Goal: Task Accomplishment & Management: Manage account settings

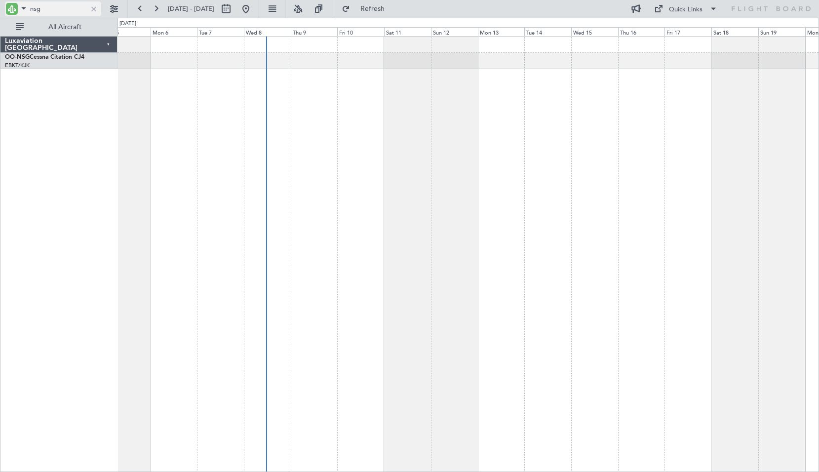
click at [67, 10] on input "nsg" at bounding box center [58, 8] width 57 height 15
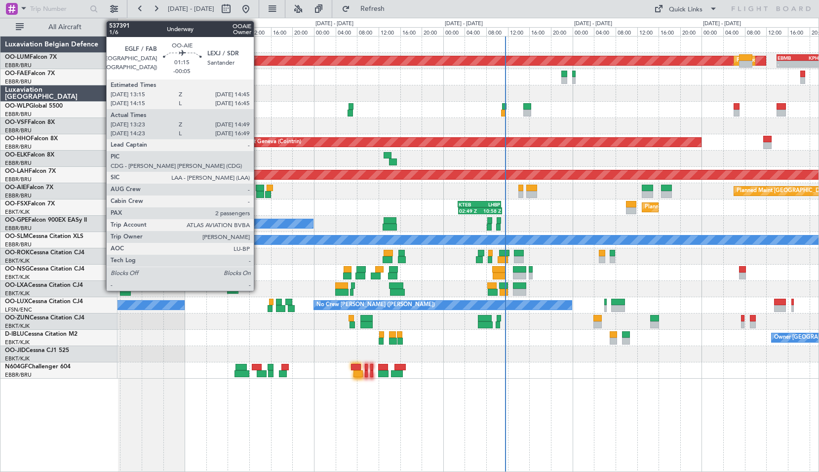
click at [258, 196] on div at bounding box center [260, 194] width 8 height 7
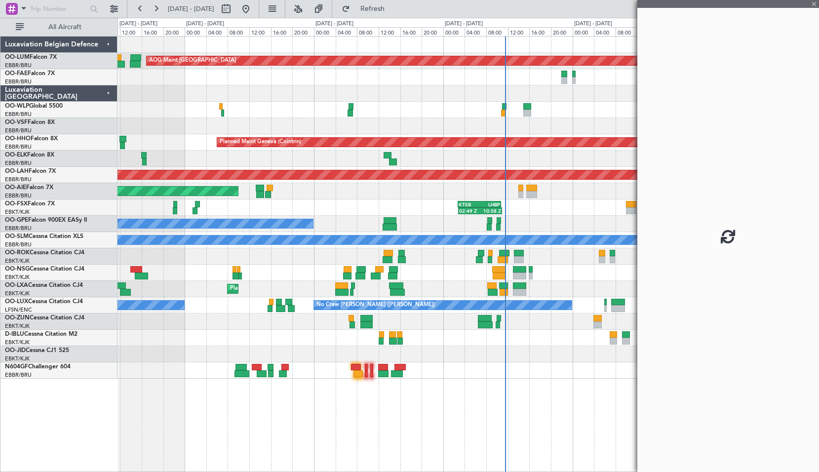
click at [294, 195] on div "Unplanned Maint London (Farnborough) Planned Maint London (Farnborough)" at bounding box center [468, 191] width 701 height 16
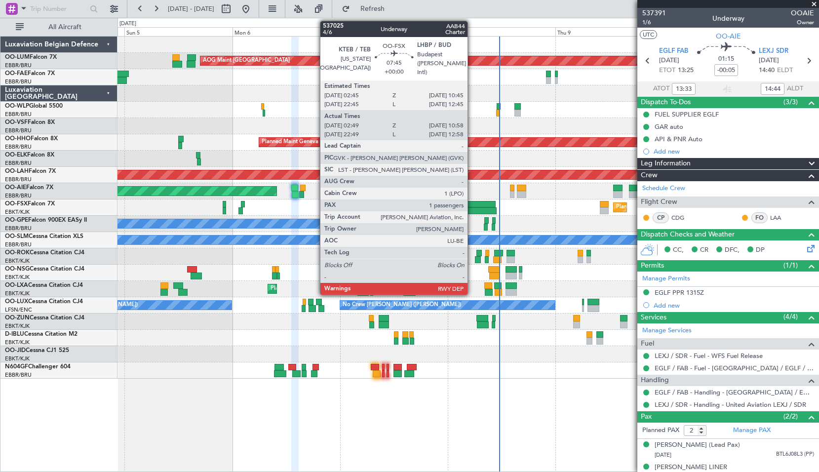
click at [472, 208] on div at bounding box center [478, 210] width 37 height 7
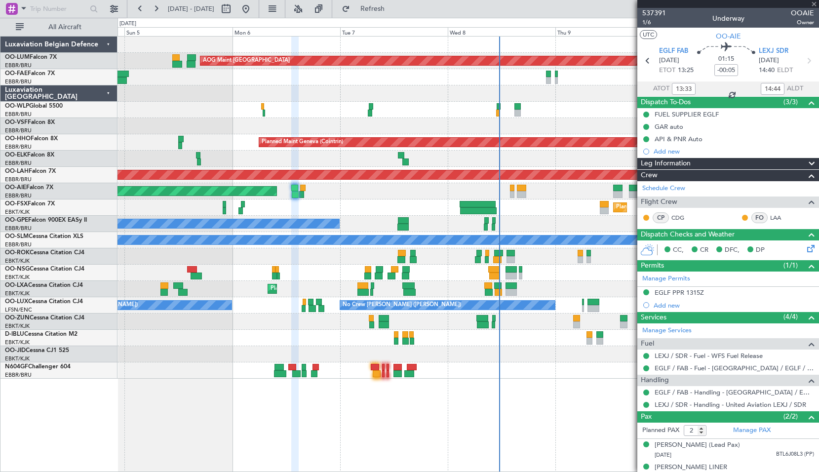
type input "02:59"
type input "10:53"
type input "1"
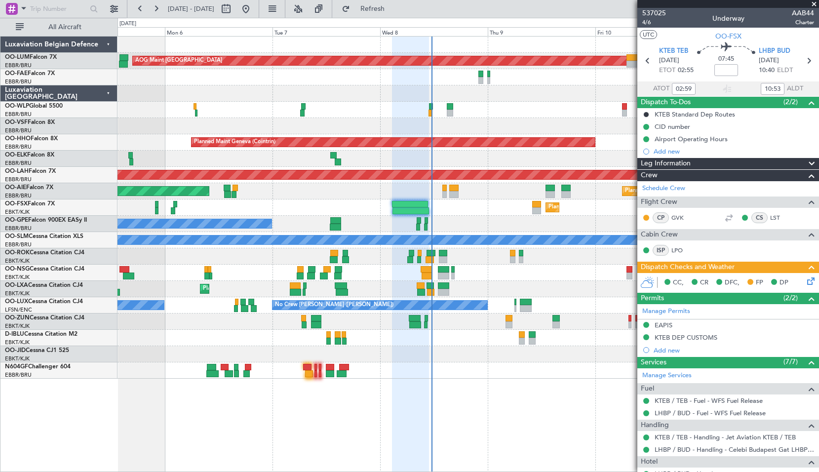
click at [506, 378] on div at bounding box center [468, 370] width 701 height 16
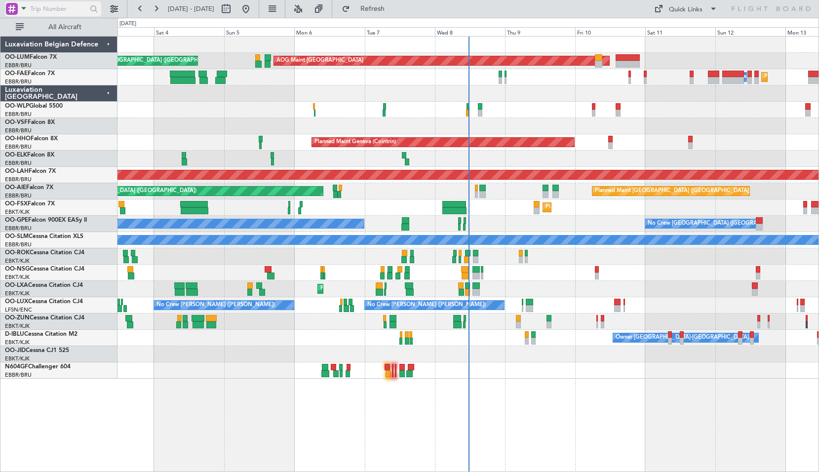
click at [24, 7] on span at bounding box center [24, 8] width 12 height 12
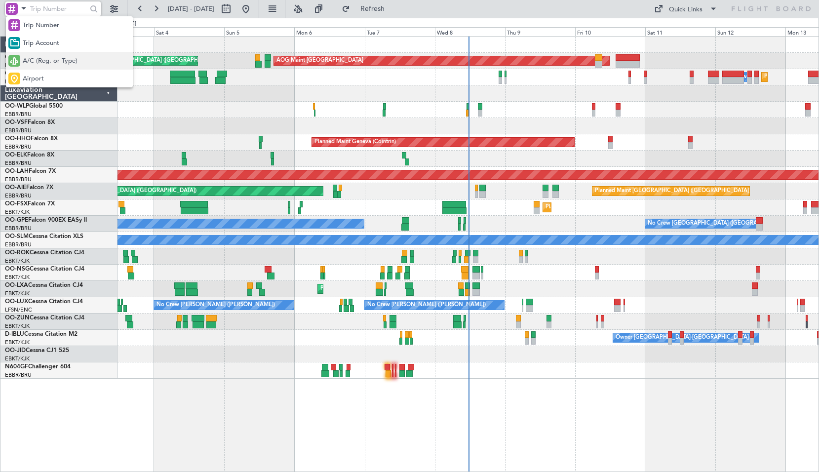
click at [34, 59] on span "A/C (Reg. or Type)" at bounding box center [50, 61] width 55 height 10
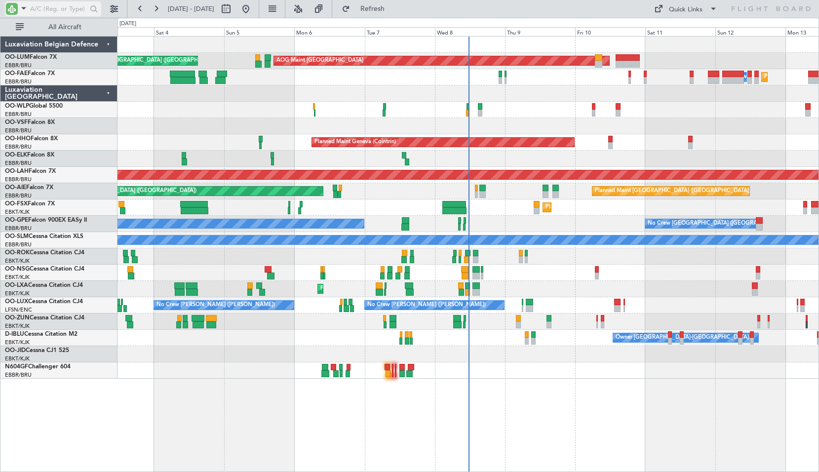
click at [50, 7] on input "text" at bounding box center [58, 8] width 57 height 15
type input "aie"
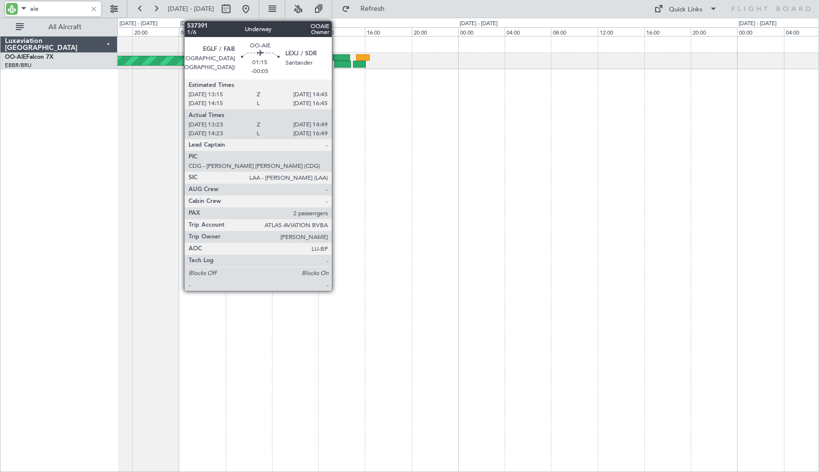
click at [336, 64] on div at bounding box center [342, 64] width 17 height 7
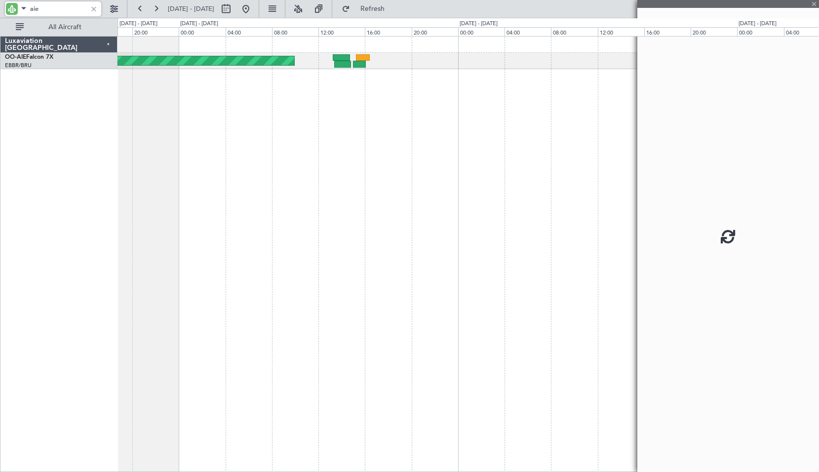
click at [340, 92] on div "Unplanned Maint [GEOGRAPHIC_DATA] ([GEOGRAPHIC_DATA])" at bounding box center [469, 254] width 702 height 436
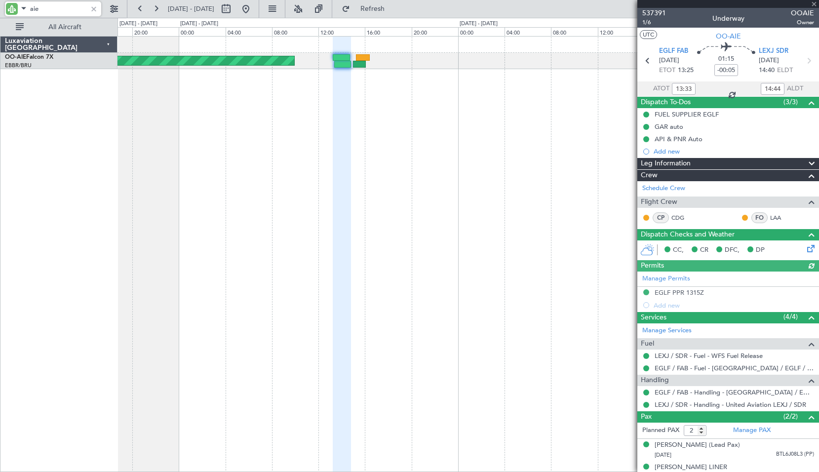
type input "14:33"
type input "16:44"
type input "13:33"
type input "14:44"
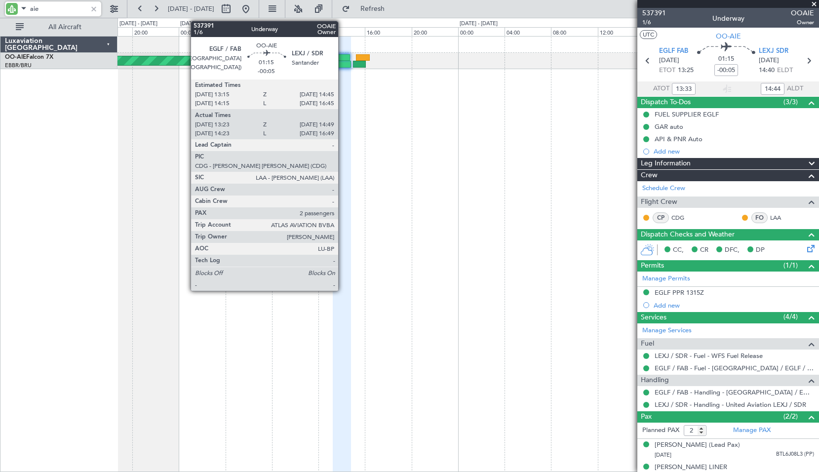
click at [343, 63] on div at bounding box center [342, 64] width 17 height 7
type input "aie"
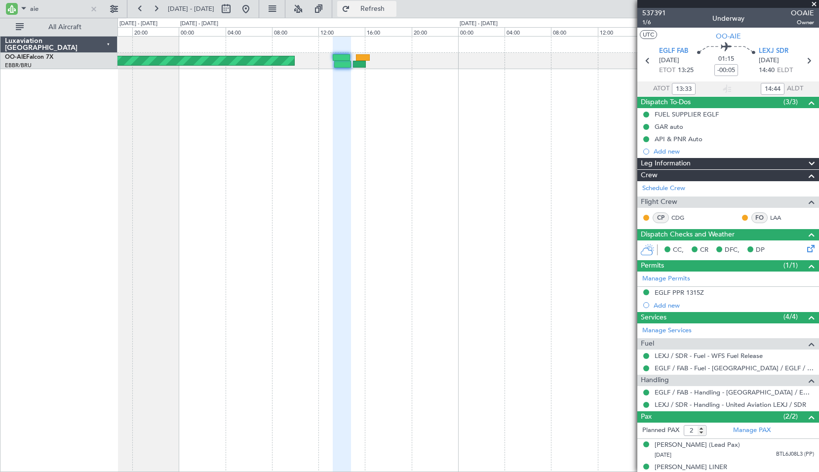
click at [385, 14] on button "Refresh" at bounding box center [366, 9] width 59 height 16
click at [436, 97] on div "Unplanned Maint [GEOGRAPHIC_DATA] ([GEOGRAPHIC_DATA])" at bounding box center [469, 254] width 702 height 436
click at [806, 63] on icon at bounding box center [808, 60] width 13 height 13
click at [505, 122] on div "Unplanned Maint [GEOGRAPHIC_DATA] ([GEOGRAPHIC_DATA])" at bounding box center [469, 254] width 702 height 436
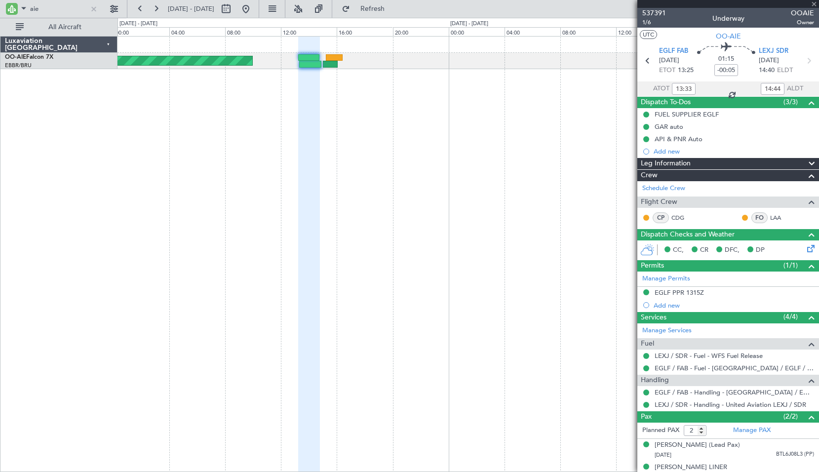
type input "15:11"
type input "16:00"
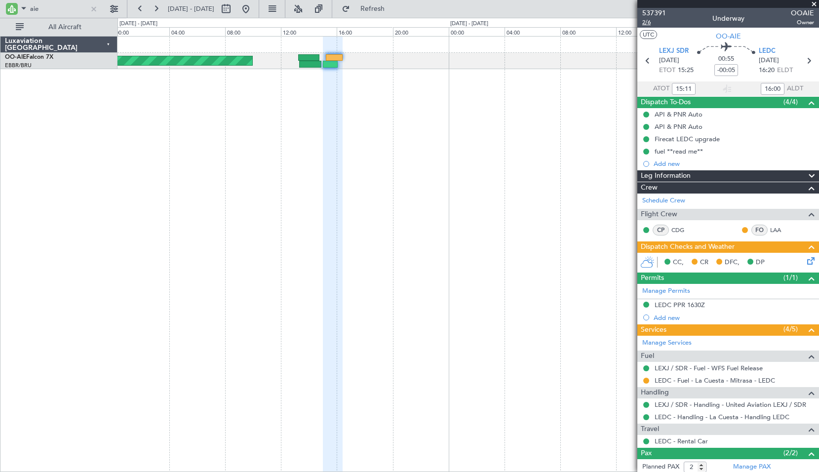
type input "17:11"
type input "18:00"
type input "15:11"
type input "16:00"
click at [650, 23] on span "2/6" at bounding box center [654, 22] width 24 height 8
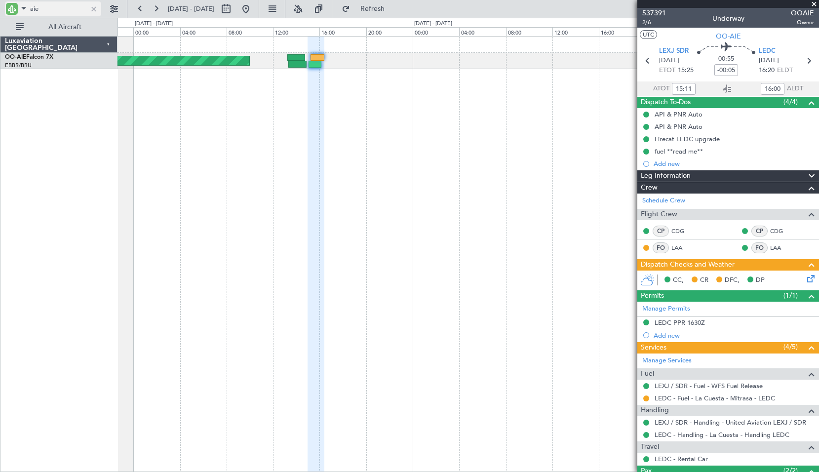
click at [95, 8] on div at bounding box center [93, 8] width 11 height 11
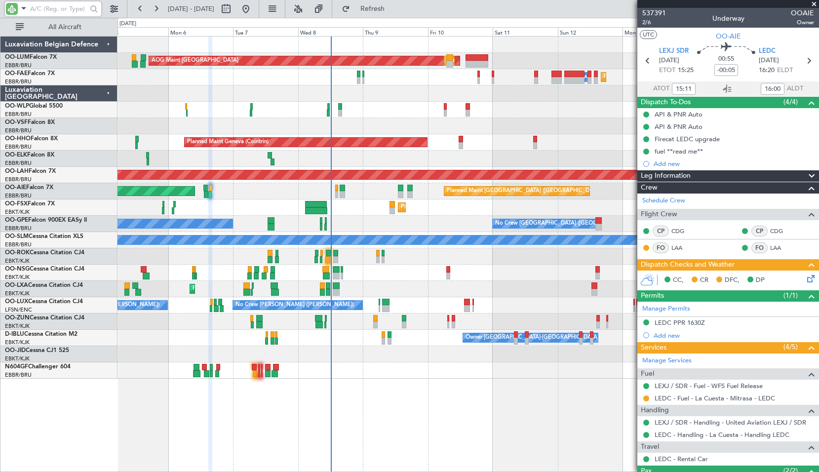
click at [399, 405] on div "AOG Maint Sibiu Planned Maint Brussels (Brussels National) Planned Maint Brusse…" at bounding box center [469, 254] width 702 height 436
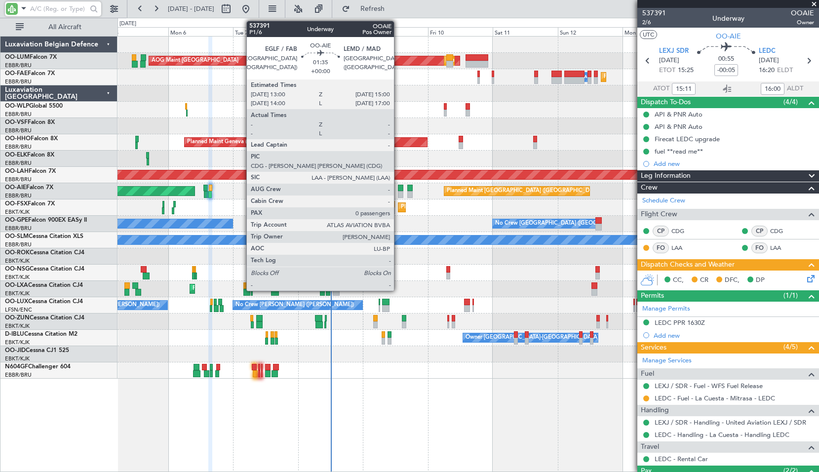
click at [399, 188] on div at bounding box center [400, 188] width 5 height 7
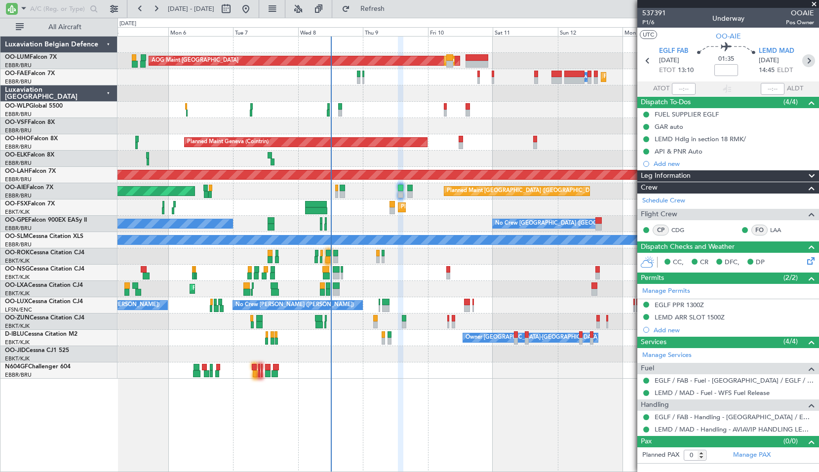
click at [805, 58] on icon at bounding box center [808, 60] width 13 height 13
type input "1"
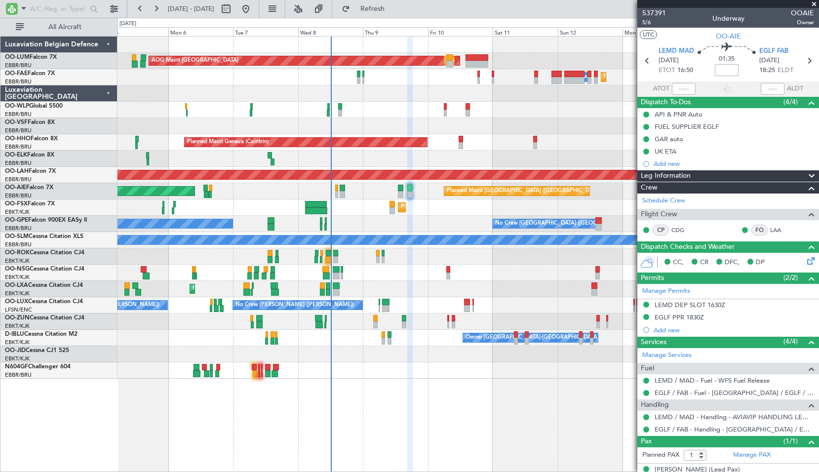
click at [735, 69] on input at bounding box center [727, 70] width 24 height 12
type input "+00:05"
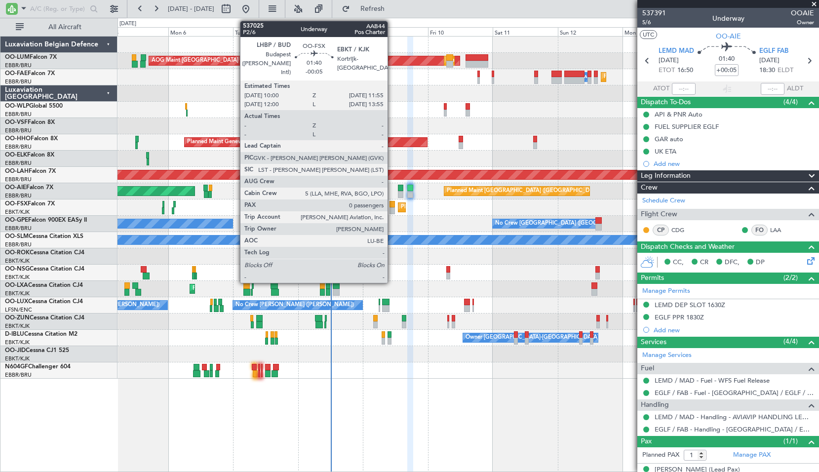
click at [392, 204] on div at bounding box center [392, 204] width 5 height 7
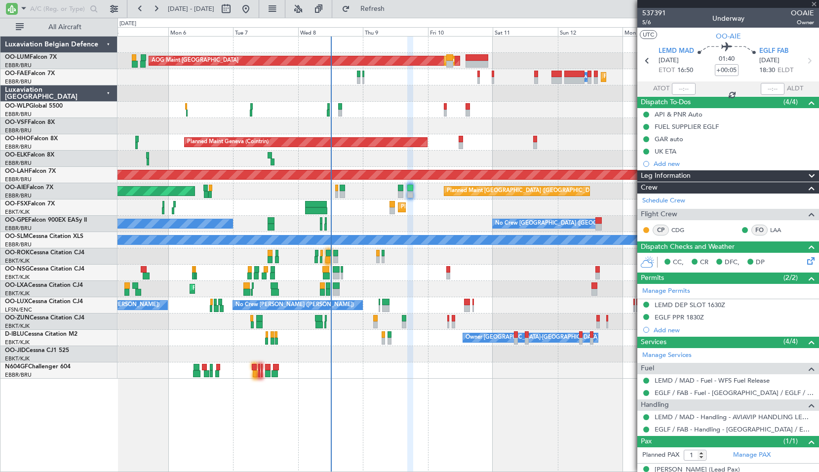
type input "-00:05"
type input "0"
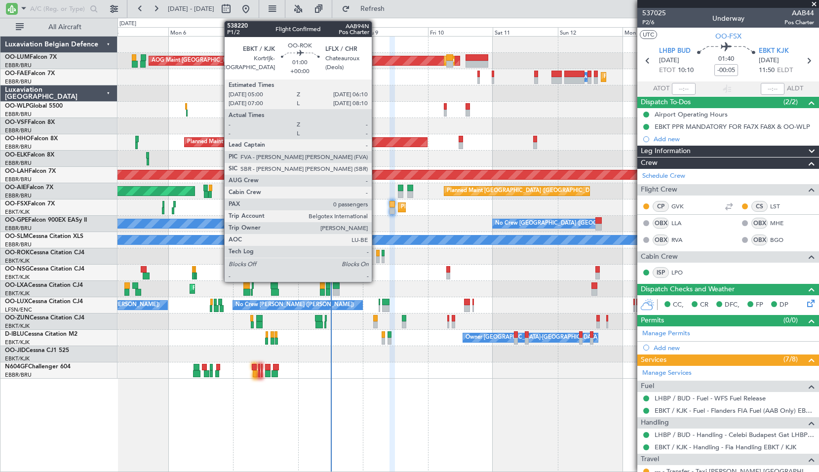
click at [376, 255] on div at bounding box center [377, 253] width 3 height 7
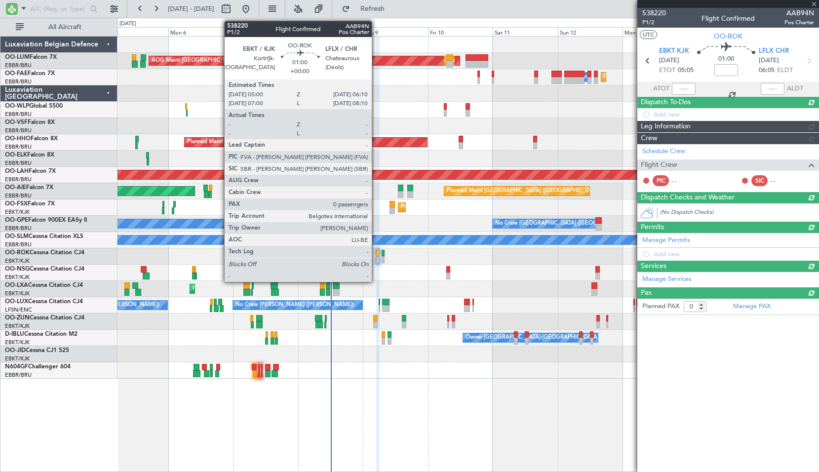
click at [376, 256] on div at bounding box center [377, 259] width 3 height 7
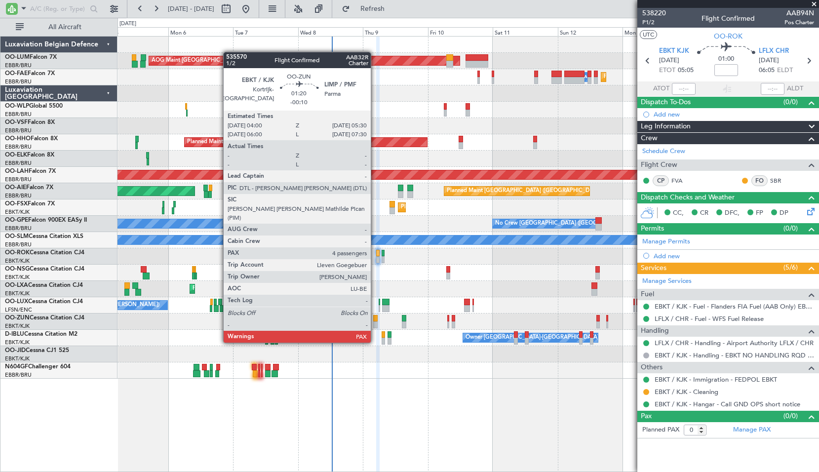
click at [375, 324] on div at bounding box center [375, 324] width 4 height 7
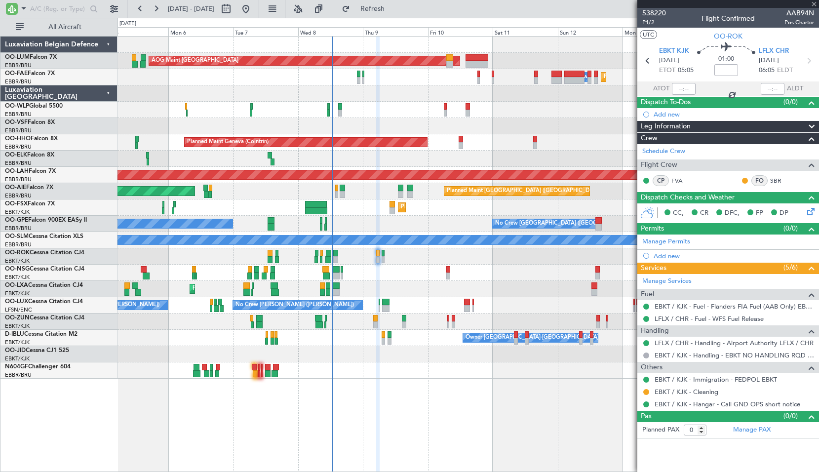
type input "-00:10"
type input "4"
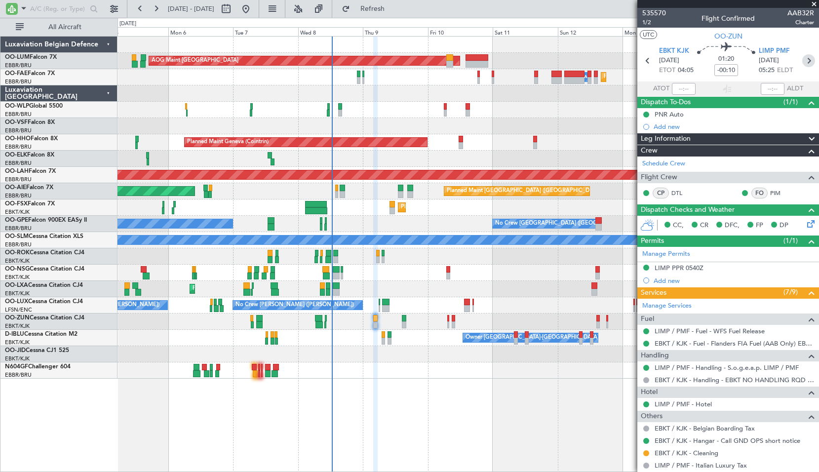
click at [806, 58] on icon at bounding box center [808, 60] width 13 height 13
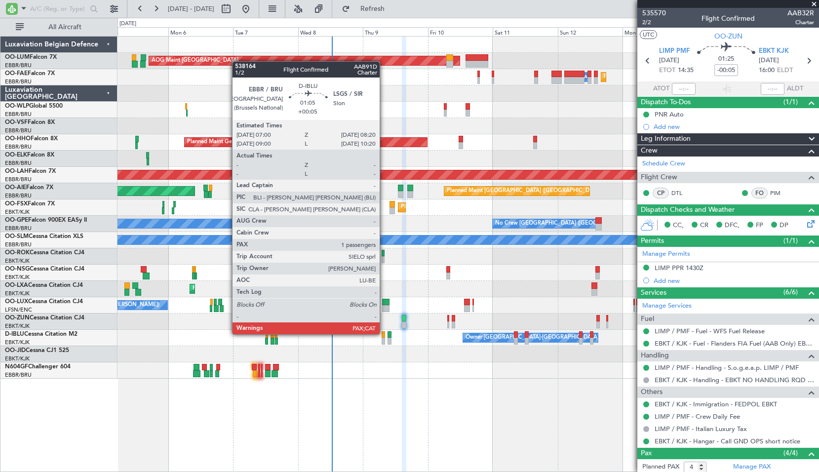
click at [384, 334] on div at bounding box center [384, 334] width 4 height 7
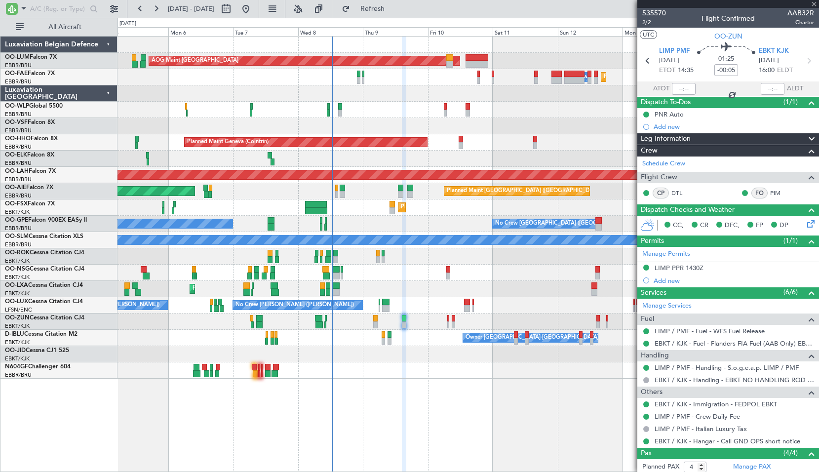
type input "+00:05"
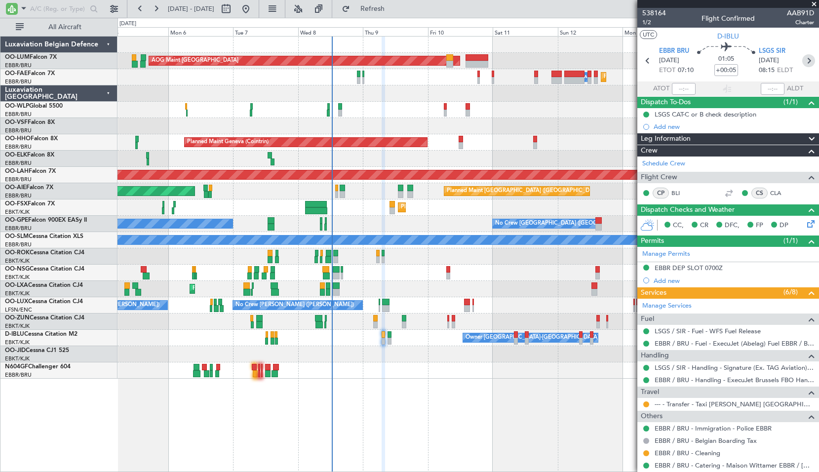
click at [803, 64] on icon at bounding box center [808, 60] width 13 height 13
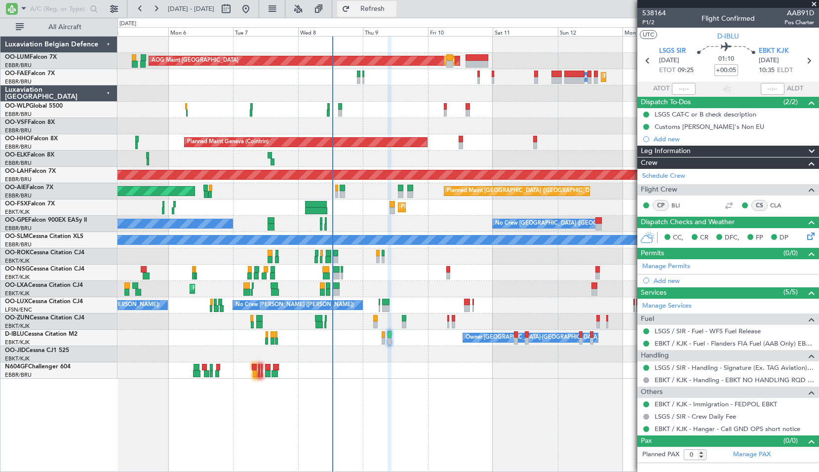
click at [394, 11] on span "Refresh" at bounding box center [372, 8] width 41 height 7
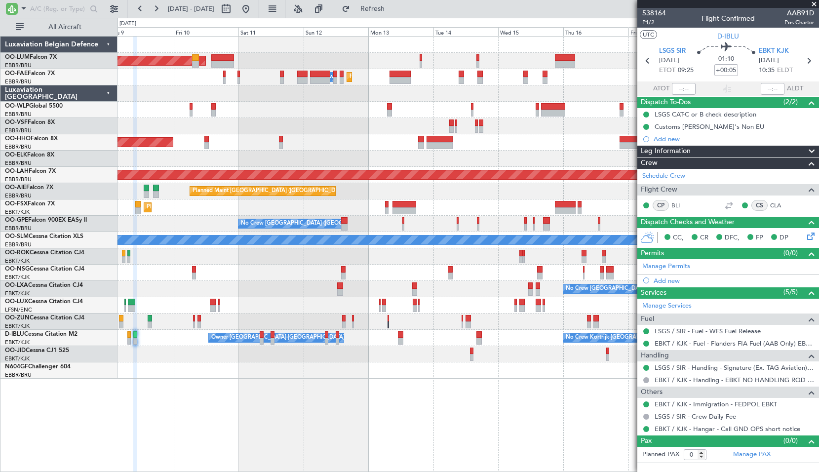
click at [288, 152] on div "Planned Maint Brussels (Brussels National) AOG Maint Sibiu Planned Maint Melsbr…" at bounding box center [468, 208] width 701 height 342
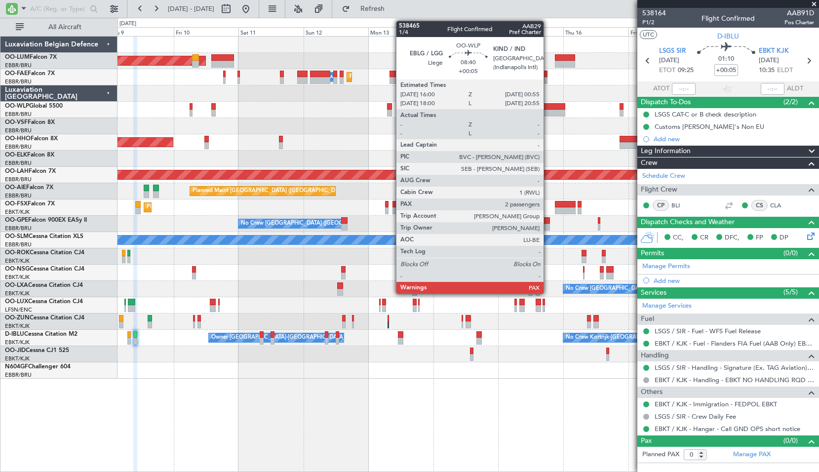
click at [548, 112] on div at bounding box center [553, 113] width 24 height 7
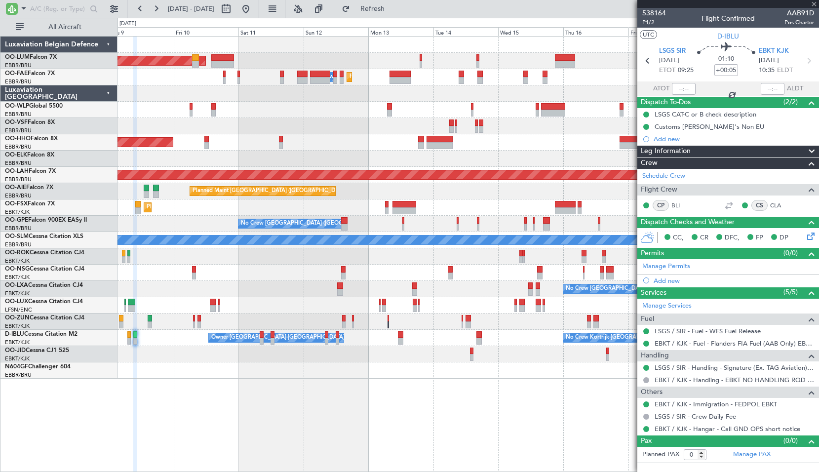
type input "2"
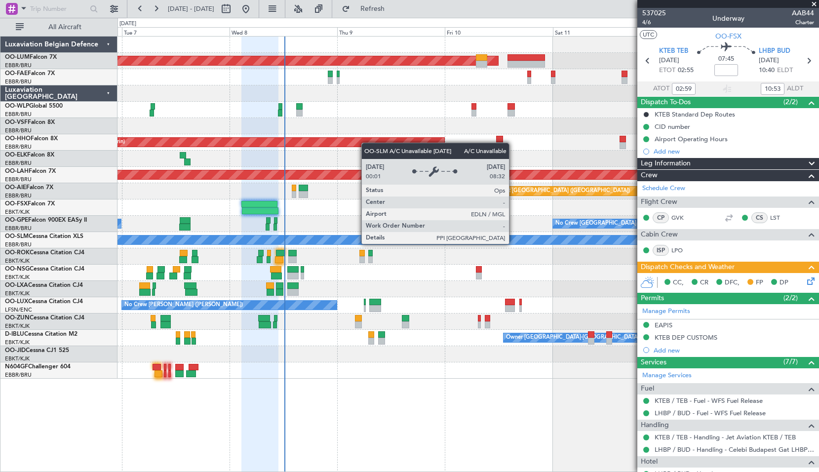
click at [363, 243] on div "A/C Unavailable [GEOGRAPHIC_DATA]" at bounding box center [468, 240] width 2103 height 9
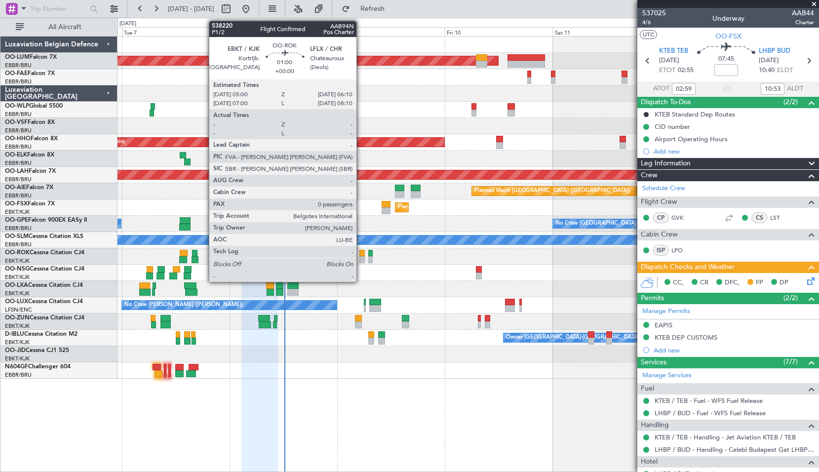
click at [361, 261] on div at bounding box center [362, 259] width 5 height 7
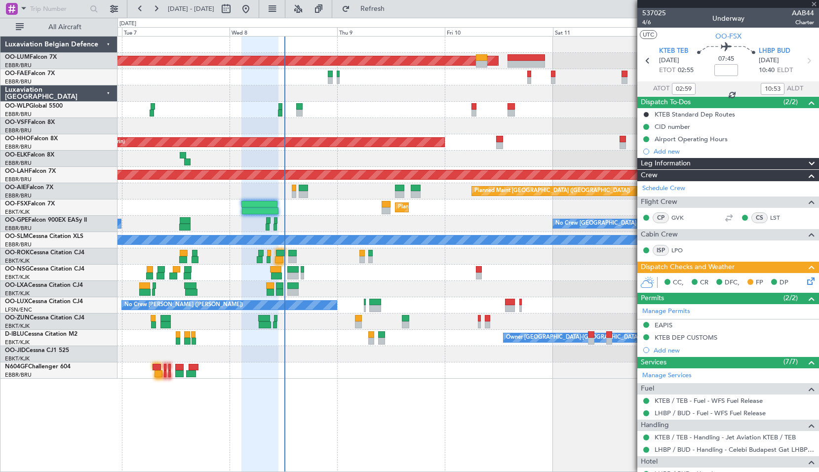
type input "0"
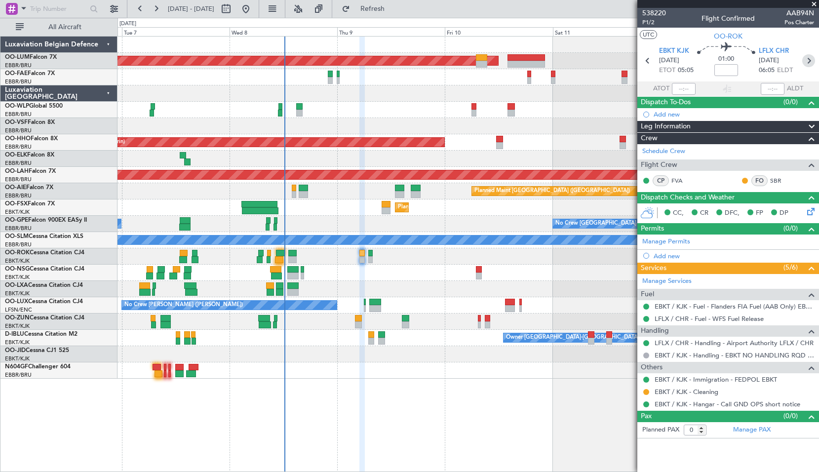
click at [808, 61] on icon at bounding box center [808, 60] width 13 height 13
type input "-00:10"
type input "8"
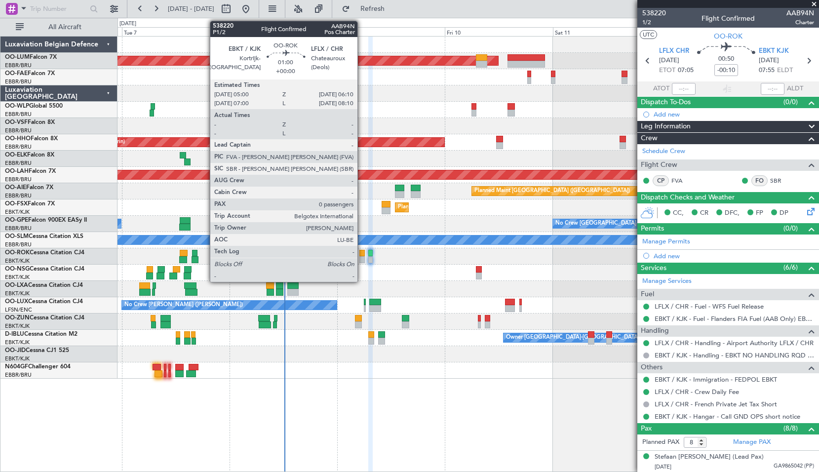
click at [362, 262] on div at bounding box center [362, 259] width 5 height 7
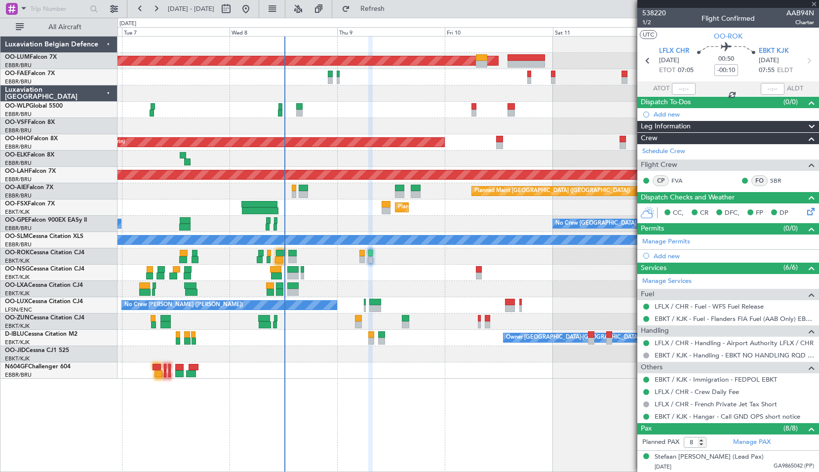
type input "0"
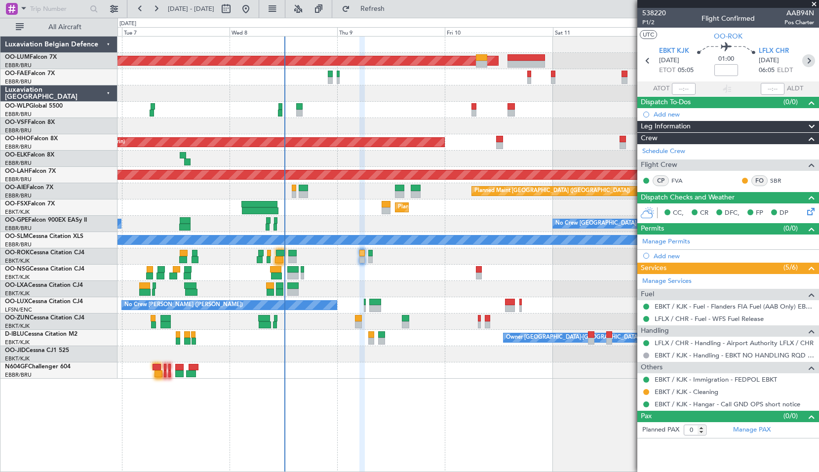
click at [814, 55] on icon at bounding box center [808, 60] width 13 height 13
type input "-00:10"
type input "8"
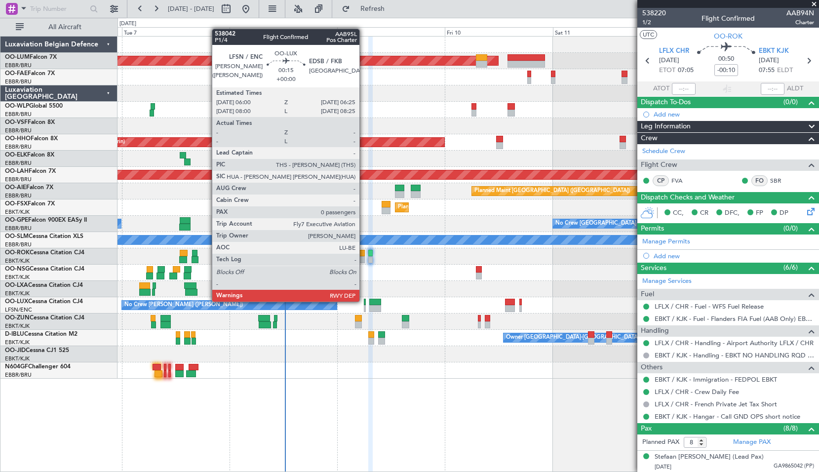
click at [364, 301] on div at bounding box center [365, 302] width 2 height 7
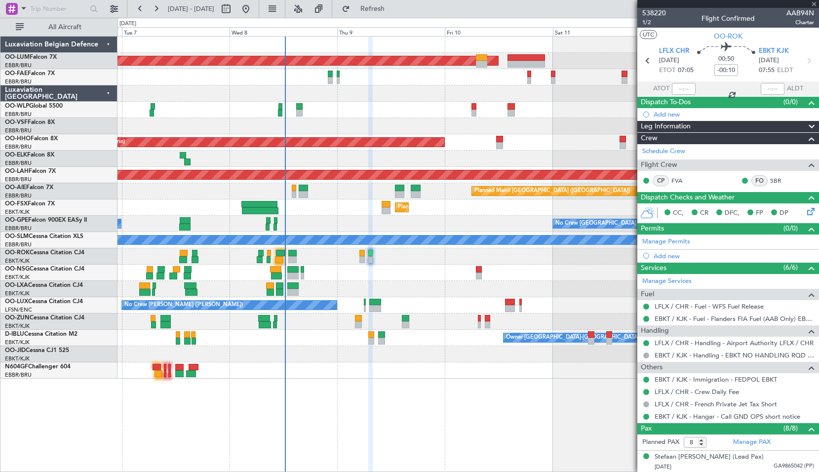
type input "0"
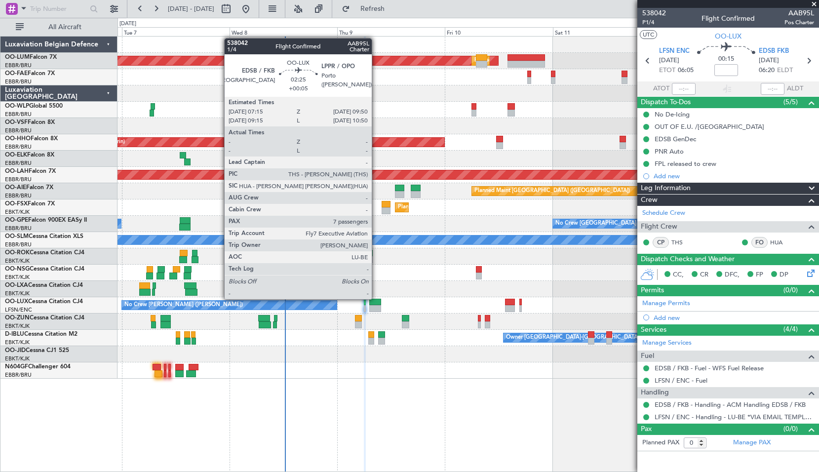
click at [376, 299] on div at bounding box center [375, 302] width 12 height 7
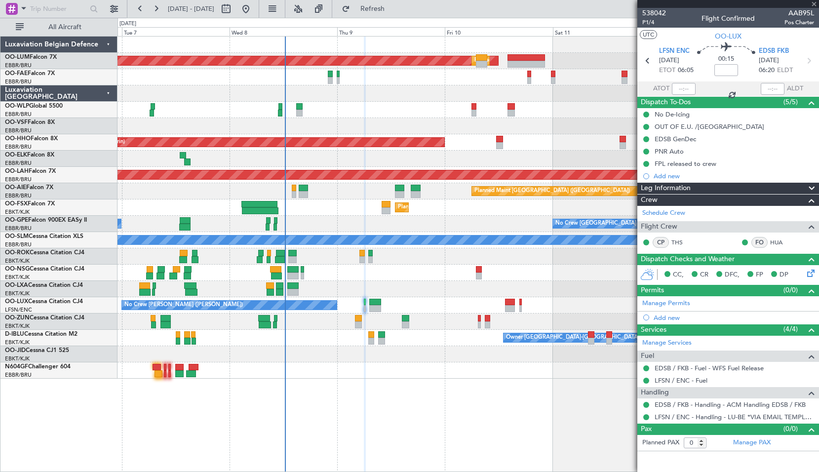
type input "+00:05"
type input "7"
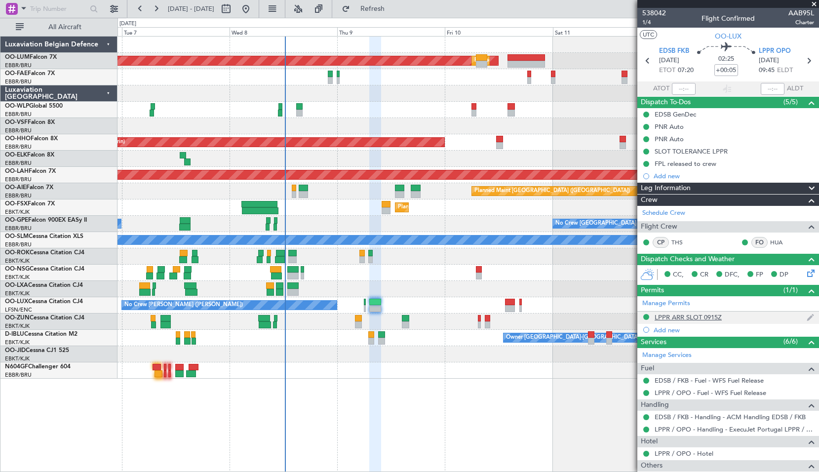
click at [695, 319] on div "LPPR ARR SLOT 0915Z" at bounding box center [688, 317] width 67 height 8
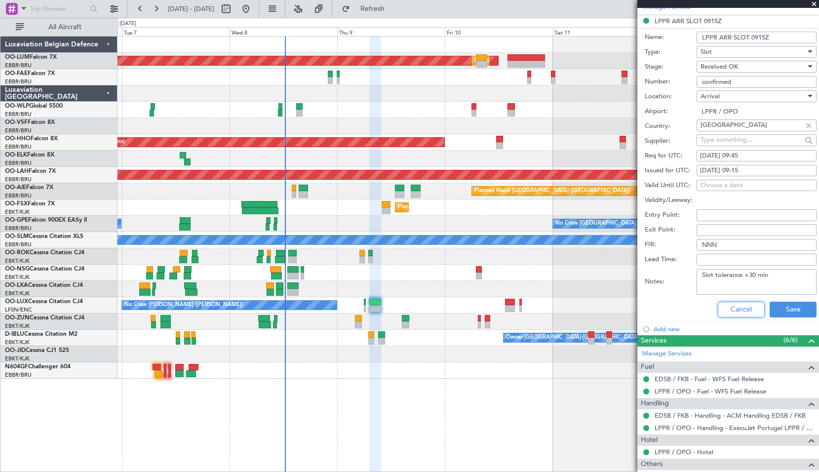
drag, startPoint x: 738, startPoint y: 311, endPoint x: 723, endPoint y: 310, distance: 14.9
click at [738, 311] on button "Cancel" at bounding box center [741, 310] width 47 height 16
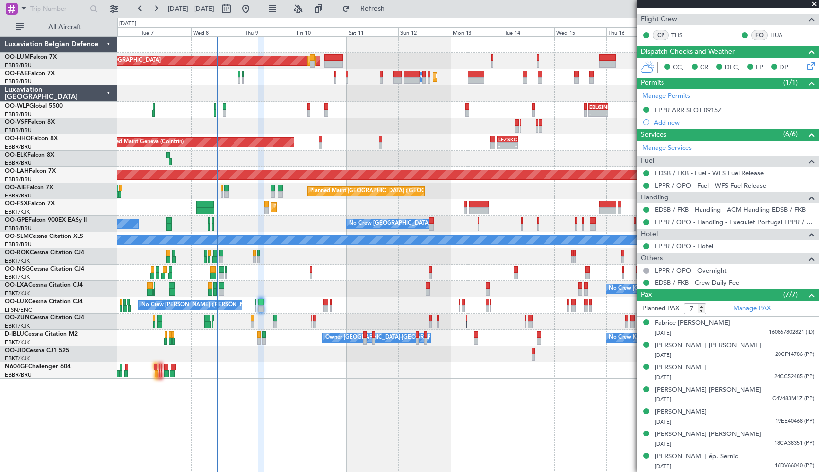
click at [349, 270] on div "AOG Maint Sibiu Planned Maint Brussels (Brussels National) Planned Maint Brusse…" at bounding box center [468, 208] width 701 height 342
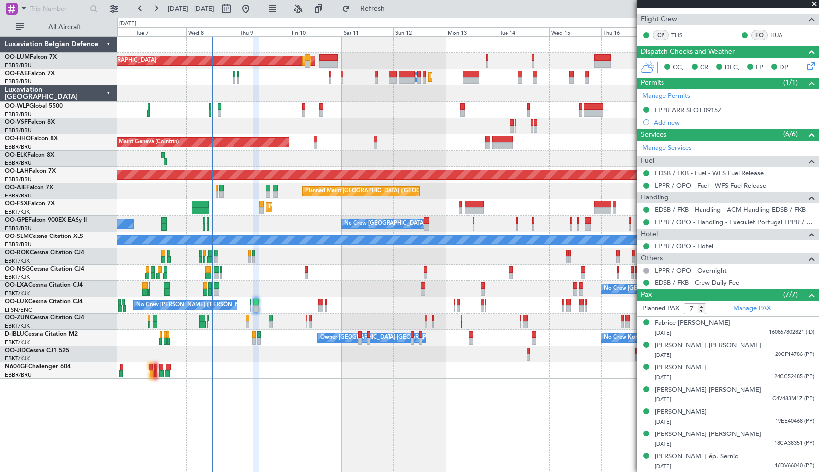
click at [245, 356] on div at bounding box center [468, 354] width 701 height 16
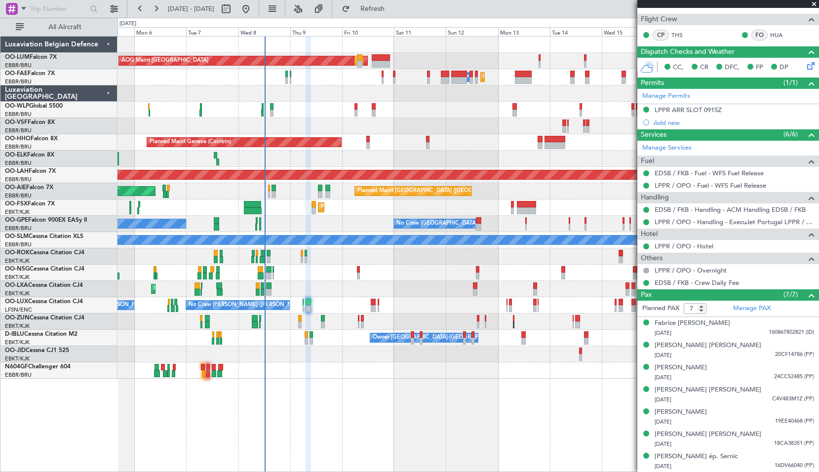
click at [225, 297] on div "No Crew Brussels (Brussels National) Planned Maint Kortrijk-Wevelgem AOG Maint …" at bounding box center [468, 289] width 701 height 16
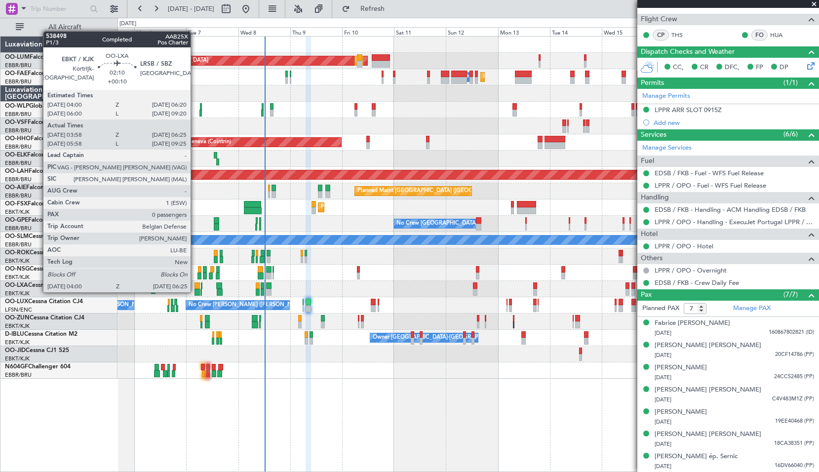
click at [195, 291] on div at bounding box center [197, 292] width 5 height 7
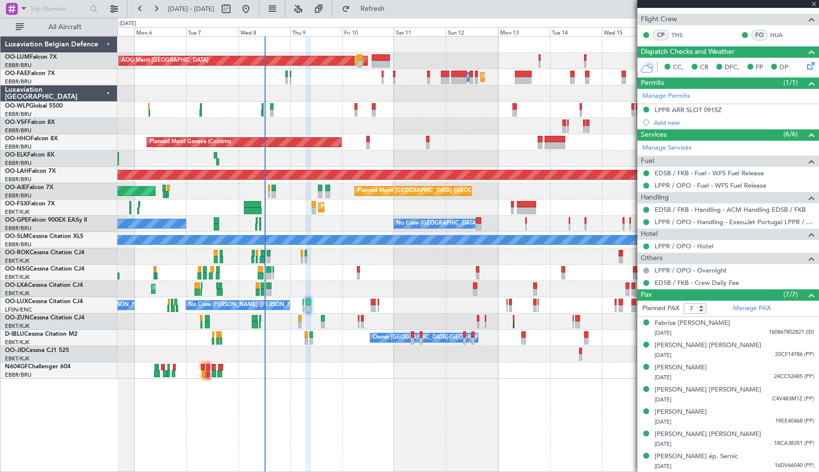
type input "+00:10"
type input "04:03"
type input "06:20"
type input "0"
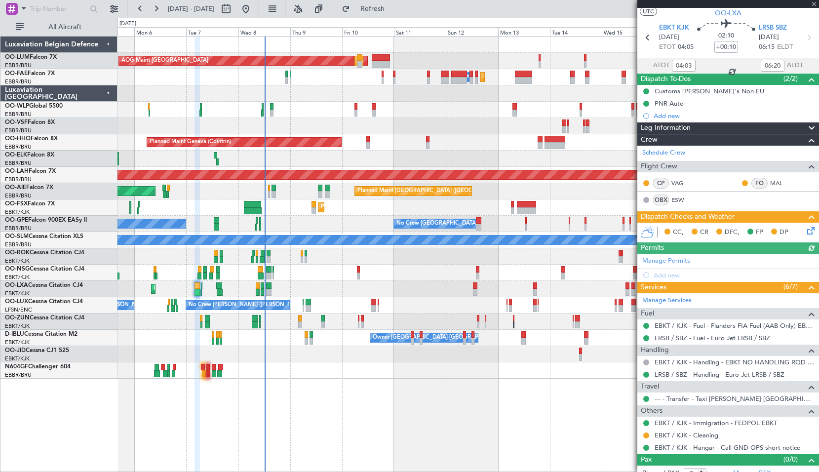
scroll to position [33, 0]
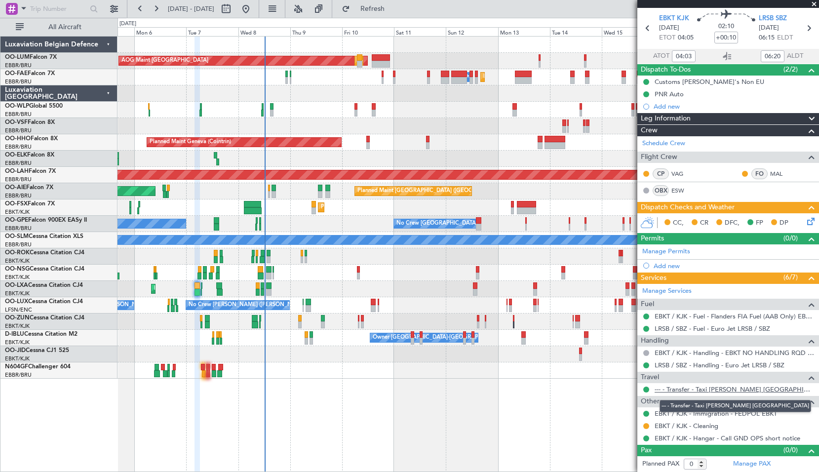
click at [699, 390] on link "--- - Transfer - Taxi Sam Belgium" at bounding box center [735, 389] width 160 height 8
click at [692, 387] on link "--- - Transfer - Taxi [PERSON_NAME] [GEOGRAPHIC_DATA]" at bounding box center [735, 389] width 160 height 8
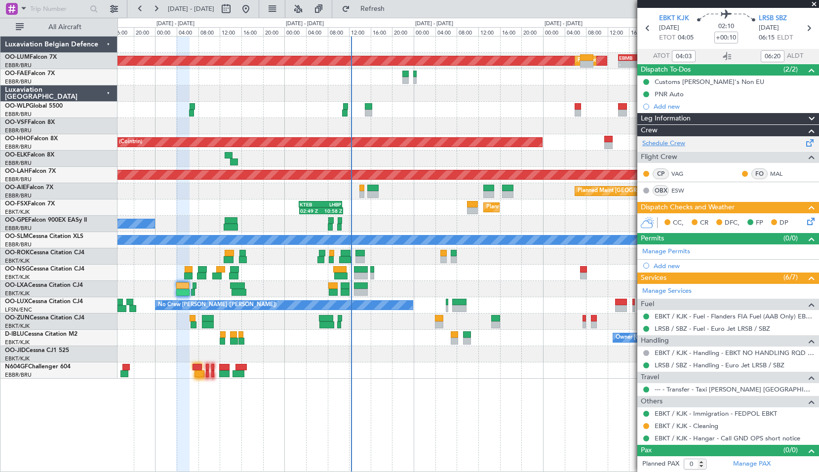
click at [672, 141] on link "Schedule Crew" at bounding box center [663, 144] width 43 height 10
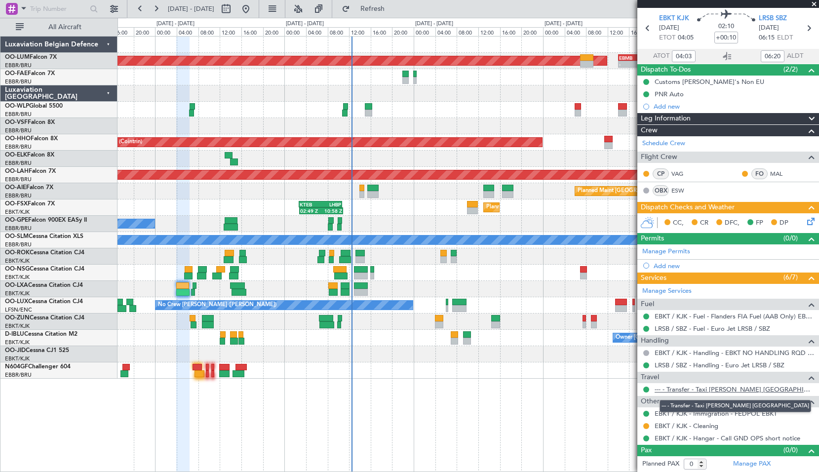
click at [707, 388] on link "--- - Transfer - Taxi [PERSON_NAME] [GEOGRAPHIC_DATA]" at bounding box center [735, 389] width 160 height 8
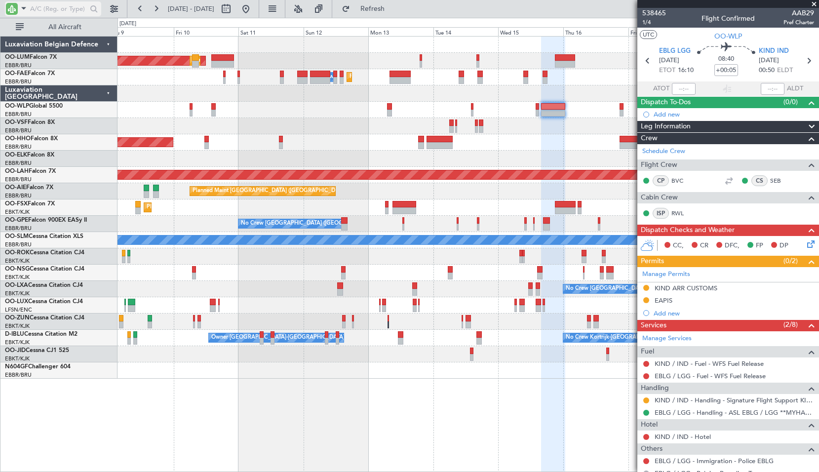
click at [29, 7] on span at bounding box center [24, 8] width 12 height 12
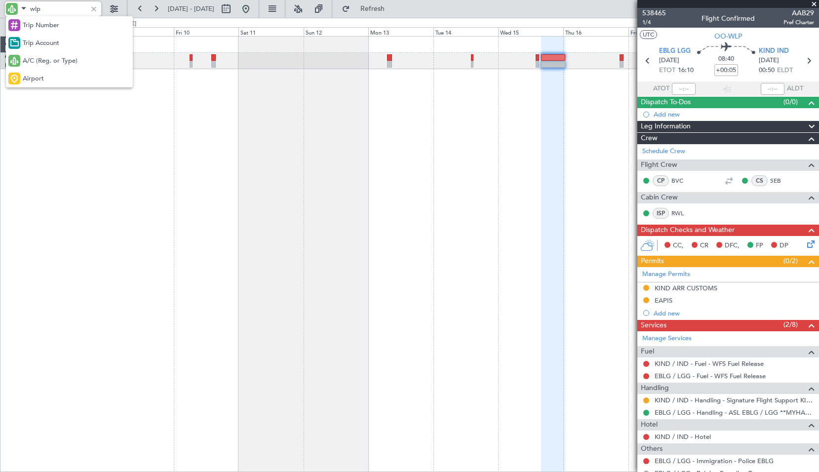
type input "wlp"
click at [813, 4] on div at bounding box center [409, 236] width 819 height 472
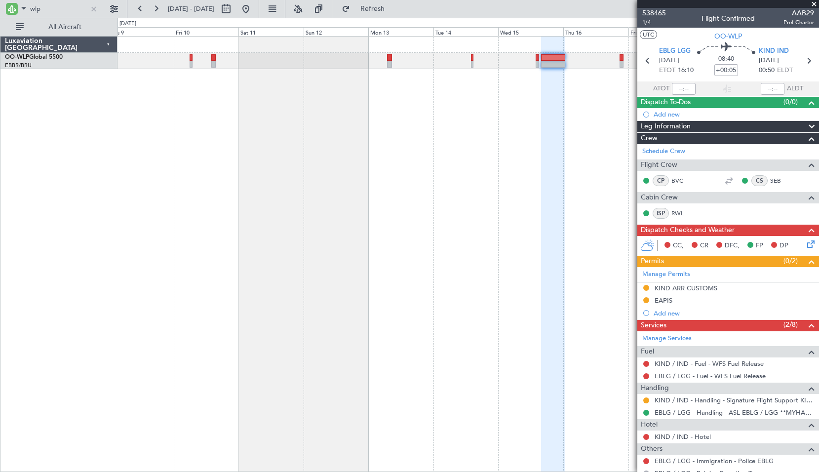
click at [813, 5] on span at bounding box center [814, 4] width 10 height 9
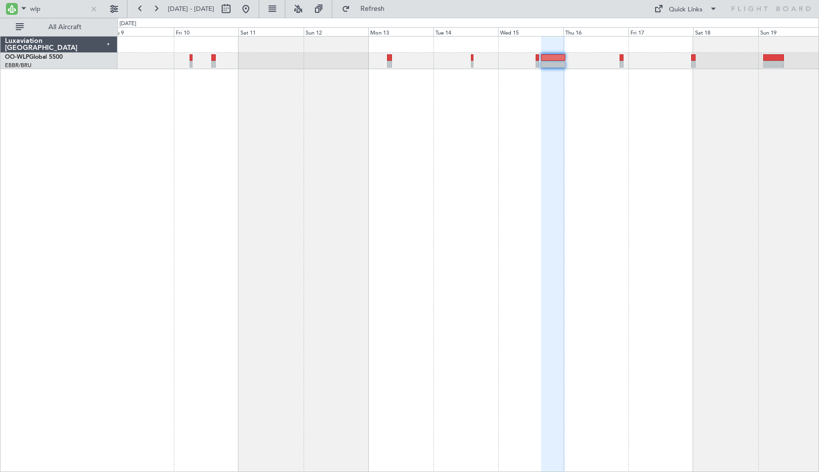
type input "0"
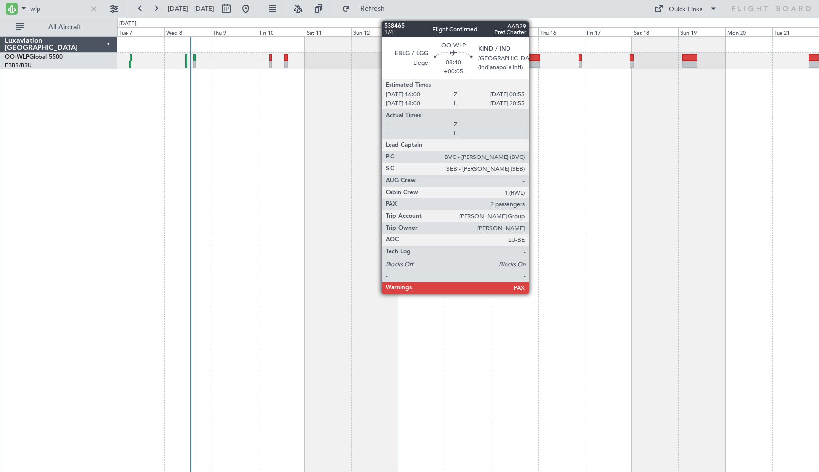
click at [533, 63] on div at bounding box center [531, 64] width 18 height 7
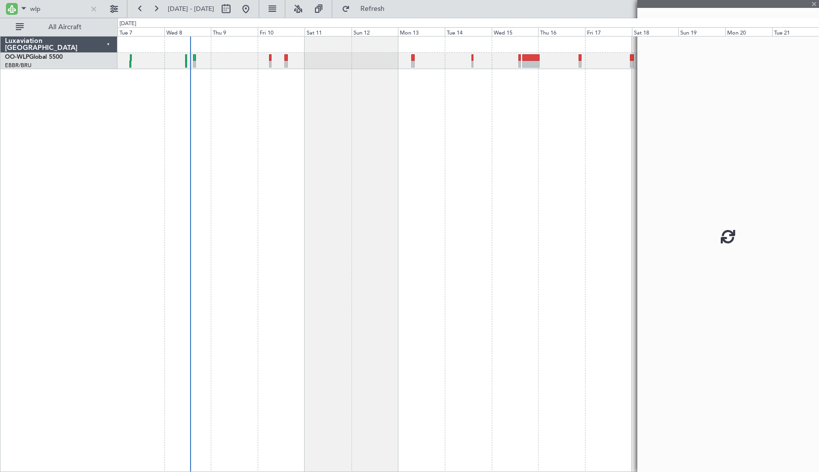
click at [526, 130] on div at bounding box center [469, 254] width 702 height 436
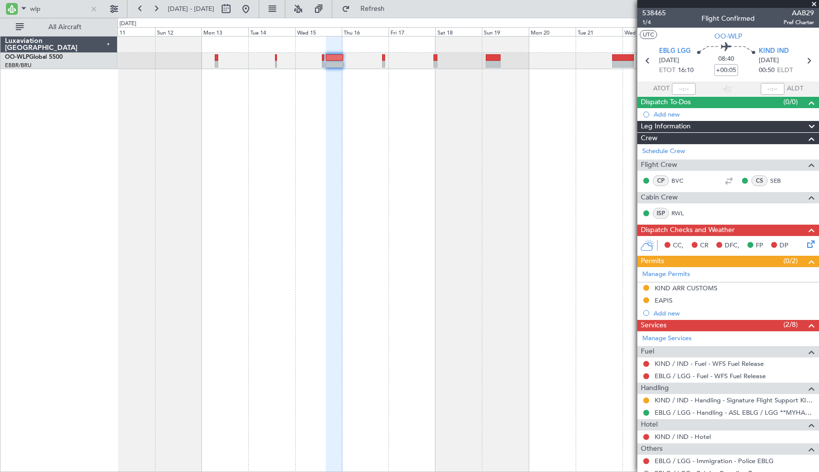
click at [391, 155] on div at bounding box center [469, 254] width 702 height 436
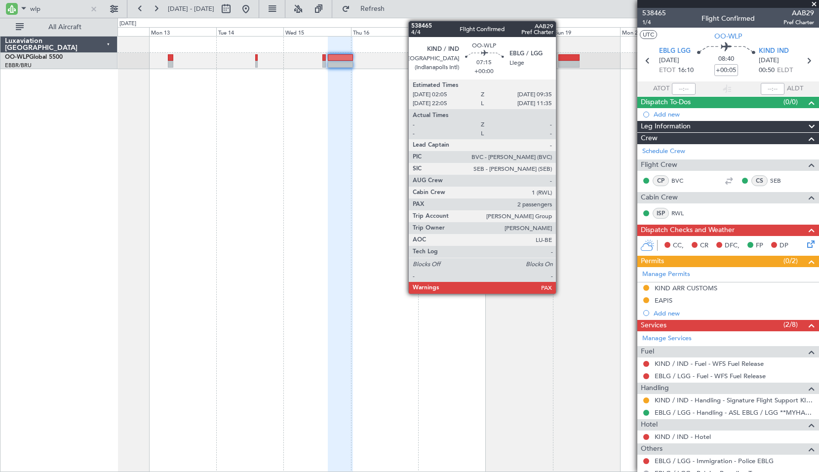
click at [560, 60] on div at bounding box center [569, 57] width 21 height 7
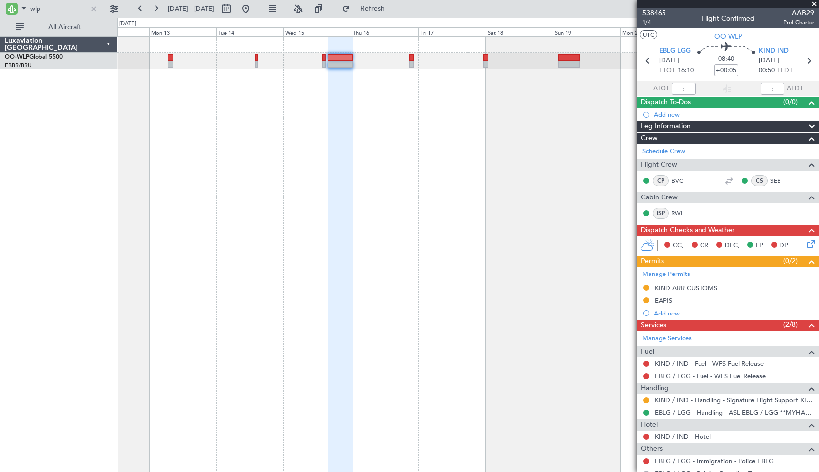
click at [563, 109] on div at bounding box center [469, 254] width 702 height 436
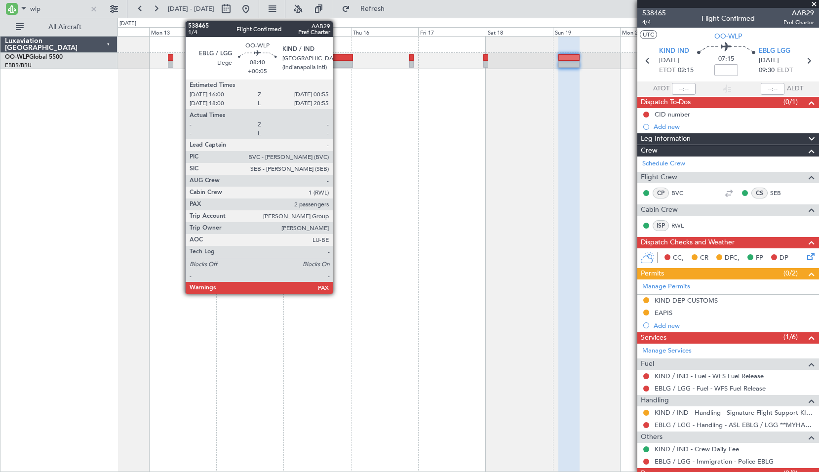
click at [337, 62] on div at bounding box center [340, 64] width 25 height 7
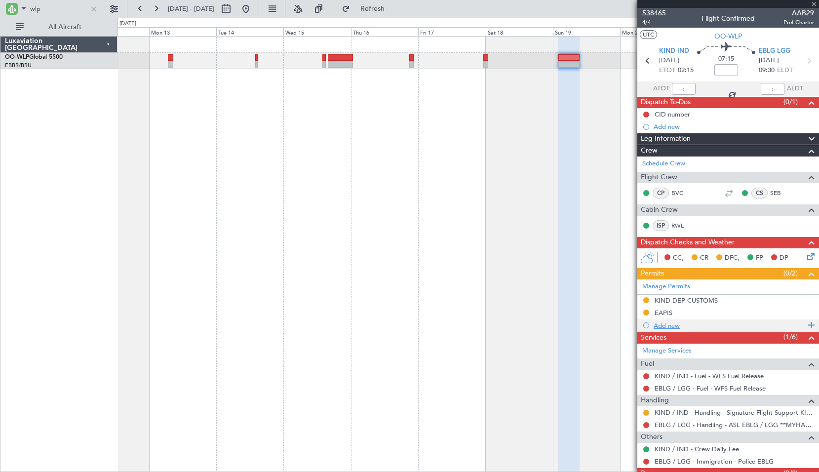
type input "+00:05"
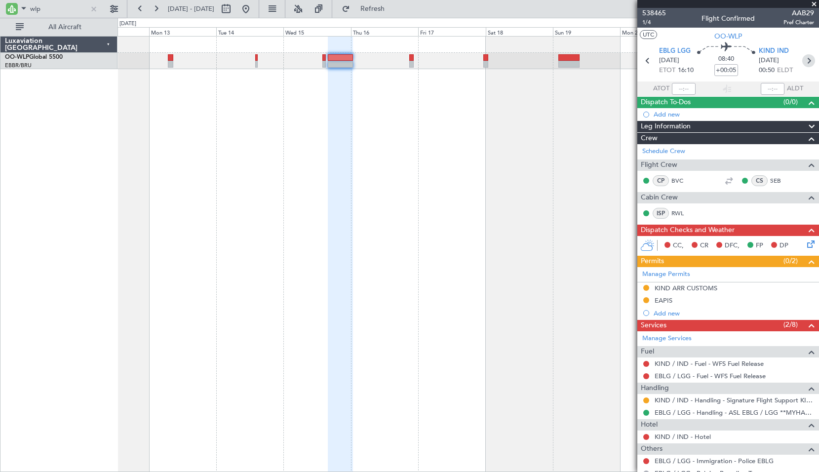
click at [804, 57] on icon at bounding box center [808, 60] width 13 height 13
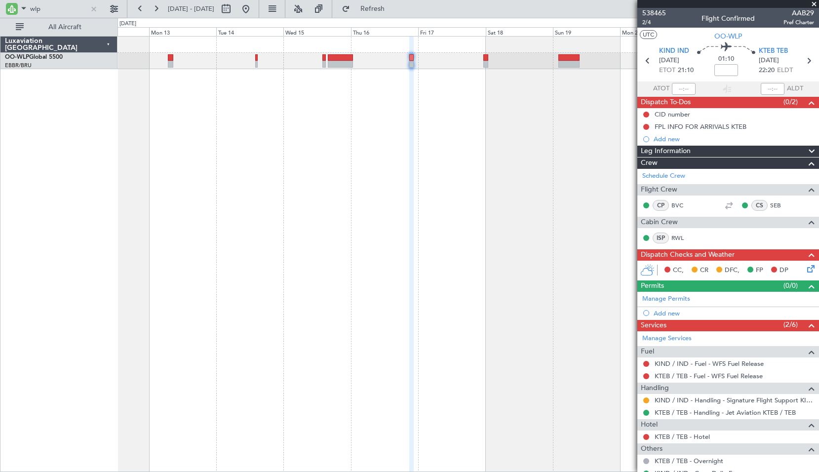
click at [810, 58] on section "KIND IND 16/10/2025 ETOT 21:10 01:10 KTEB TEB 16/10/2025 22:20 ELDT" at bounding box center [729, 61] width 182 height 39
click at [806, 57] on icon at bounding box center [808, 60] width 13 height 13
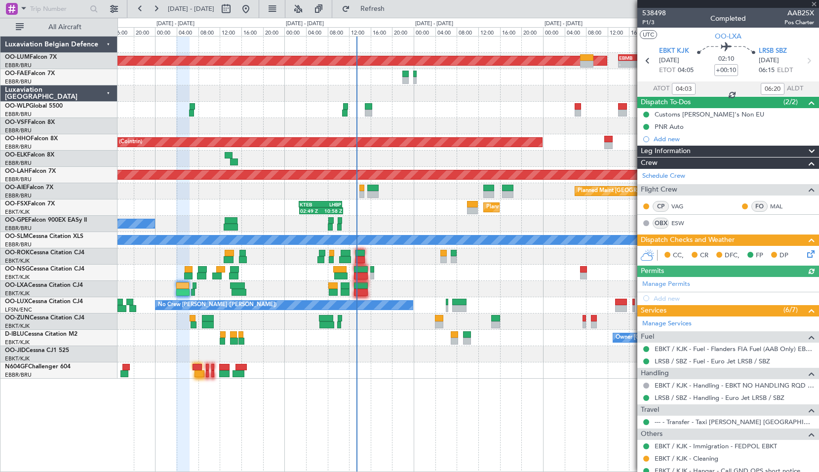
scroll to position [33, 0]
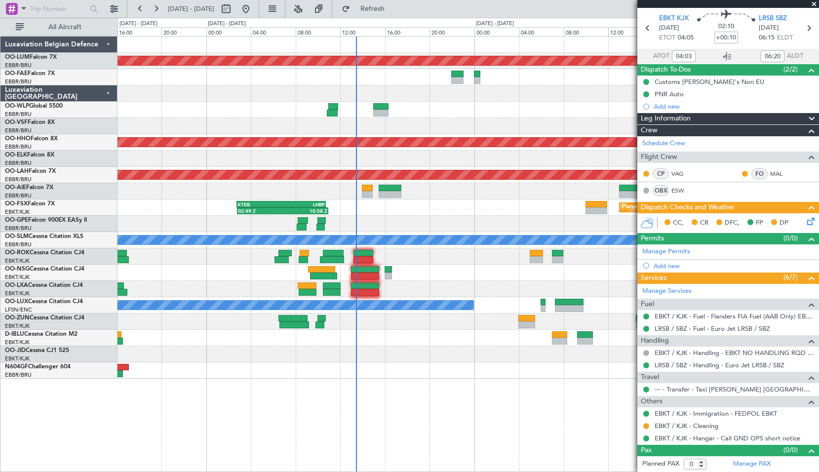
drag, startPoint x: 402, startPoint y: 8, endPoint x: 409, endPoint y: 24, distance: 17.7
click at [394, 8] on span "Refresh" at bounding box center [372, 8] width 41 height 7
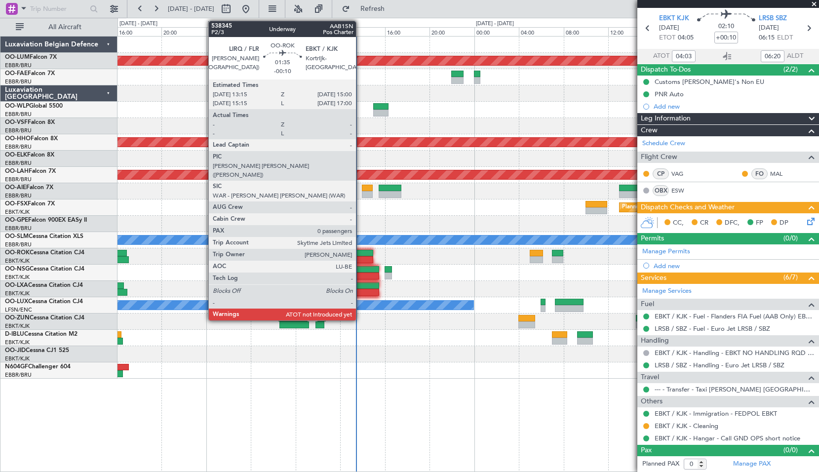
click at [360, 254] on div at bounding box center [364, 253] width 20 height 7
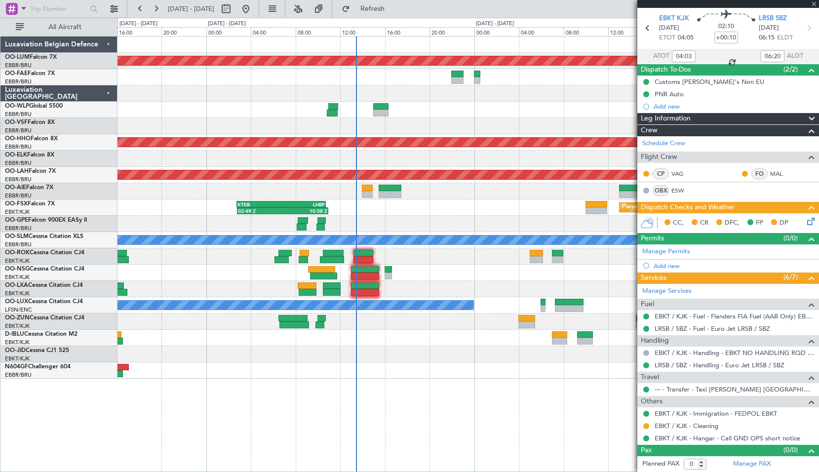
type input "-00:10"
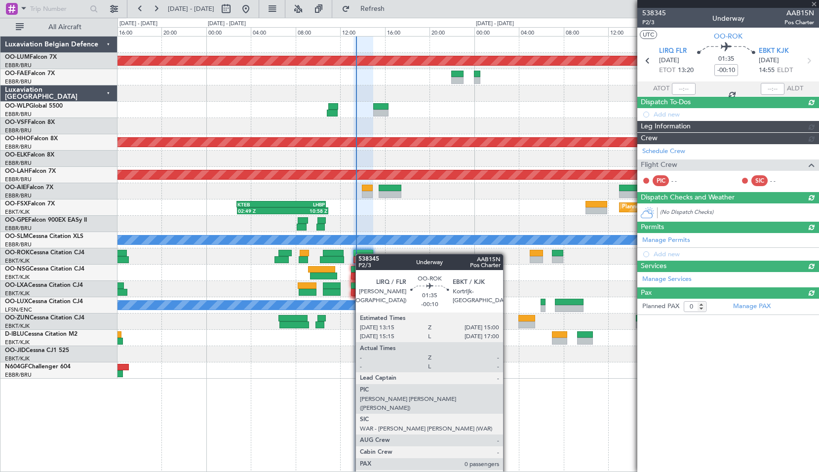
scroll to position [0, 0]
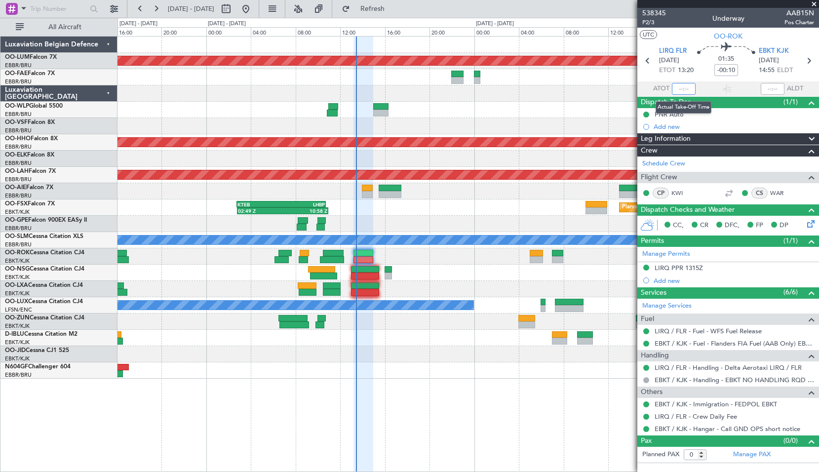
click at [683, 84] on input "text" at bounding box center [684, 89] width 24 height 12
type input "13:16"
